Goal: Consume media (video, audio)

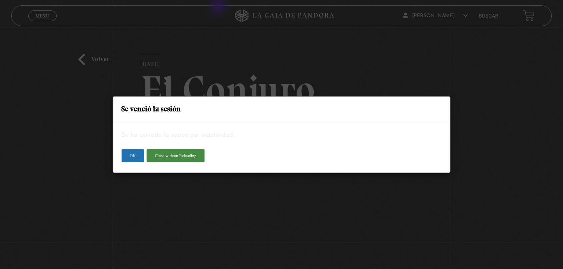
scroll to position [50, 0]
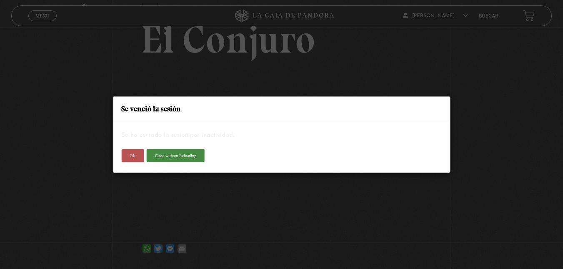
click at [134, 157] on button "OK" at bounding box center [132, 155] width 23 height 13
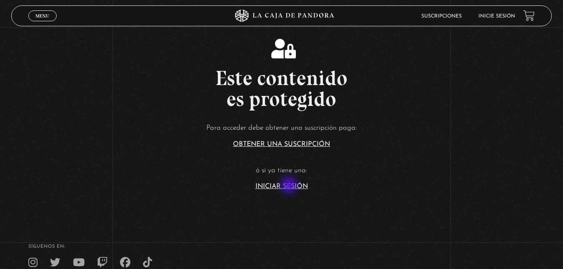
click at [290, 185] on link "Iniciar Sesión" at bounding box center [282, 186] width 53 height 7
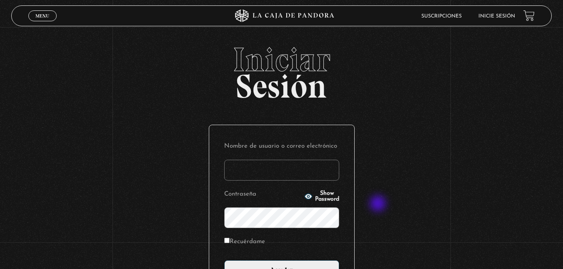
scroll to position [98, 0]
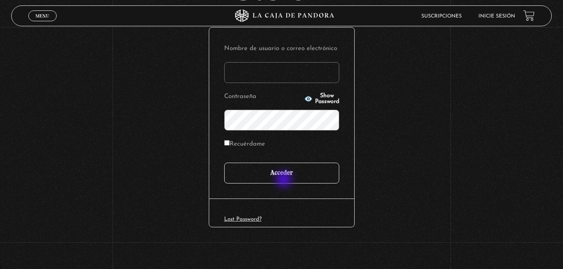
type input "[EMAIL_ADDRESS][DOMAIN_NAME]"
click at [285, 180] on input "Acceder" at bounding box center [281, 173] width 115 height 21
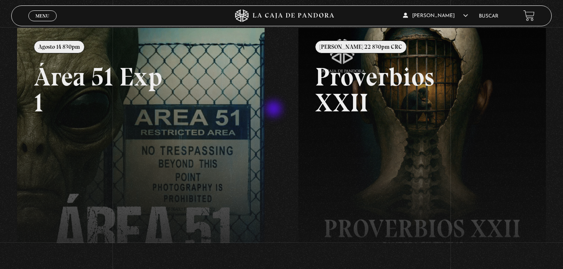
scroll to position [100, 0]
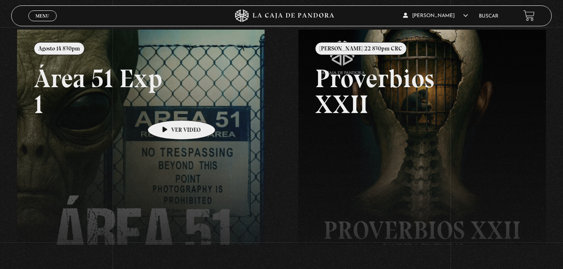
click at [168, 108] on link at bounding box center [298, 164] width 563 height 269
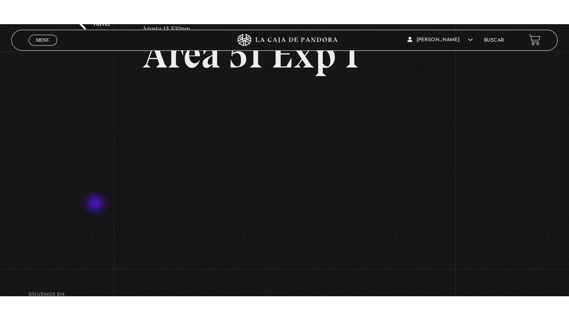
scroll to position [62, 0]
